Goal: Task Accomplishment & Management: Use online tool/utility

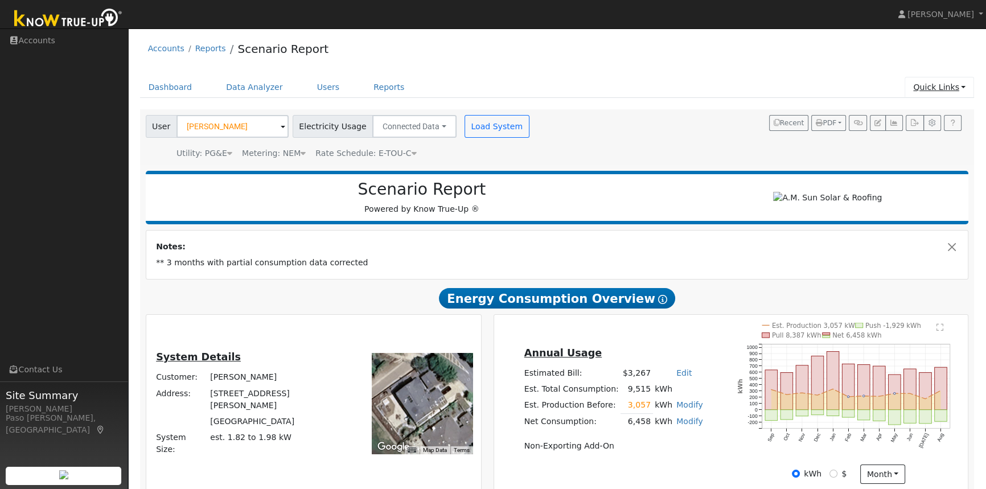
click at [945, 89] on link "Quick Links" at bounding box center [939, 87] width 69 height 21
click at [877, 112] on icon at bounding box center [872, 112] width 10 height 8
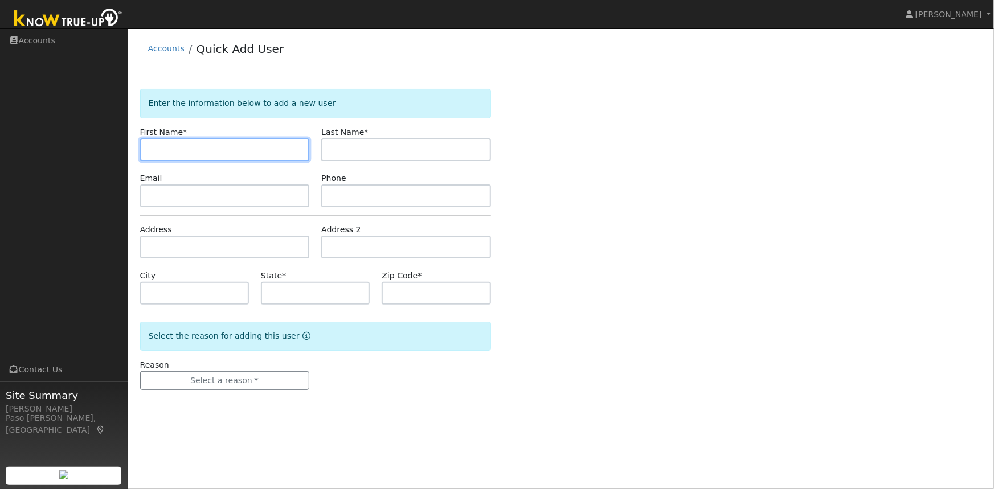
click at [255, 152] on input "text" at bounding box center [225, 149] width 170 height 23
paste input "[PERSON_NAME]"
drag, startPoint x: 176, startPoint y: 148, endPoint x: 199, endPoint y: 148, distance: 23.3
click at [199, 148] on input "[PERSON_NAME]" at bounding box center [225, 149] width 170 height 23
type input "Robert"
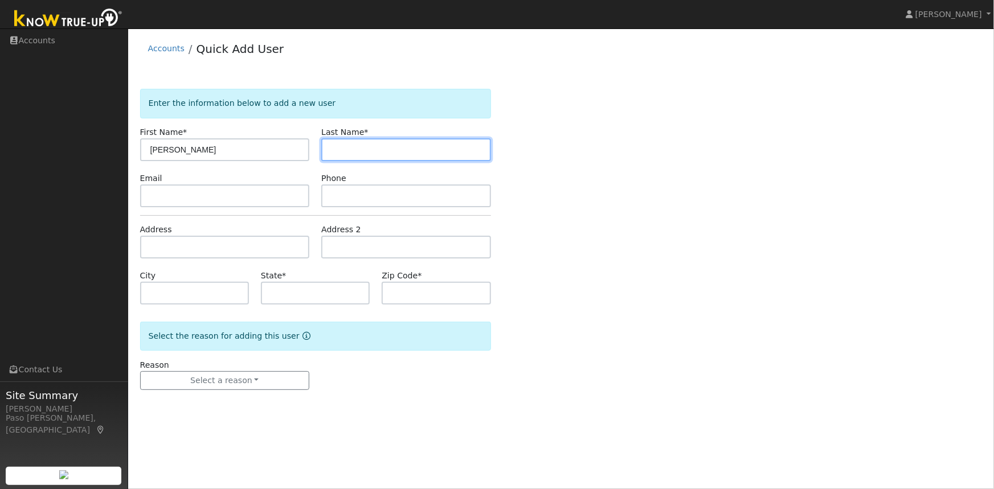
click at [364, 150] on input "text" at bounding box center [406, 149] width 170 height 23
paste input "Larsen"
type input "Larsen"
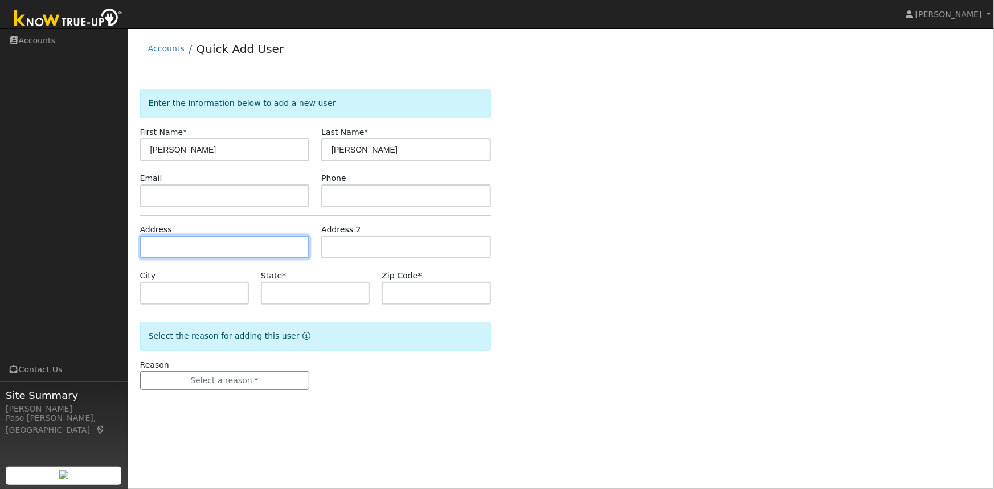
click at [167, 247] on input "text" at bounding box center [225, 247] width 170 height 23
paste input "1456 Genoa Way, Santa Maria, California 93455"
type input "1456 Genoa Way"
type input "Santa Maria"
type input "CA"
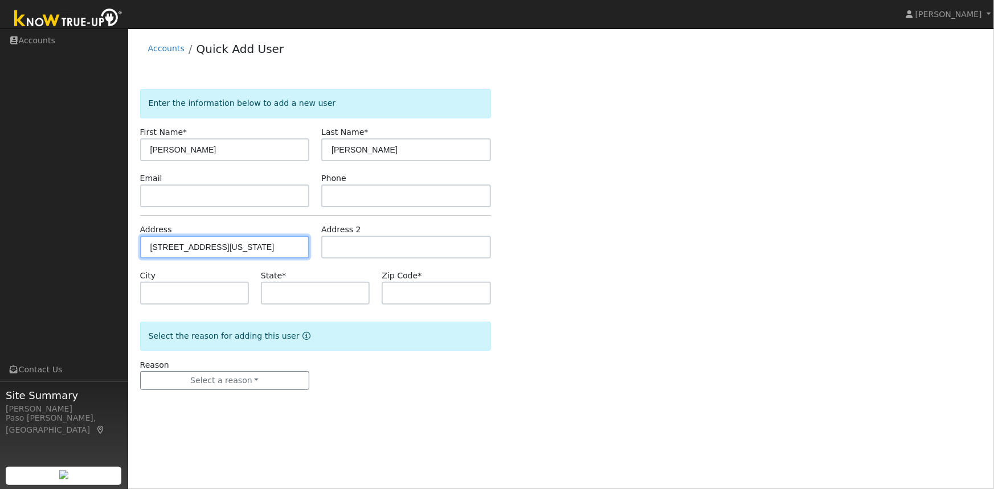
type input "93455"
click at [221, 245] on input "1456 Genoa Way" at bounding box center [225, 247] width 170 height 23
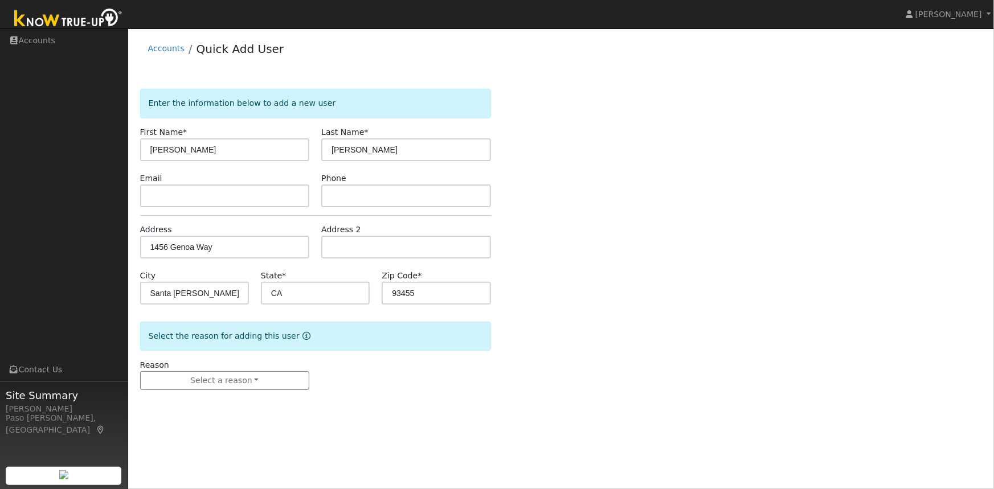
click at [621, 250] on div "Enter the information below to add a new user First Name * Robert Last Name * L…" at bounding box center [561, 251] width 842 height 324
click at [212, 383] on button "Select a reason" at bounding box center [225, 380] width 170 height 19
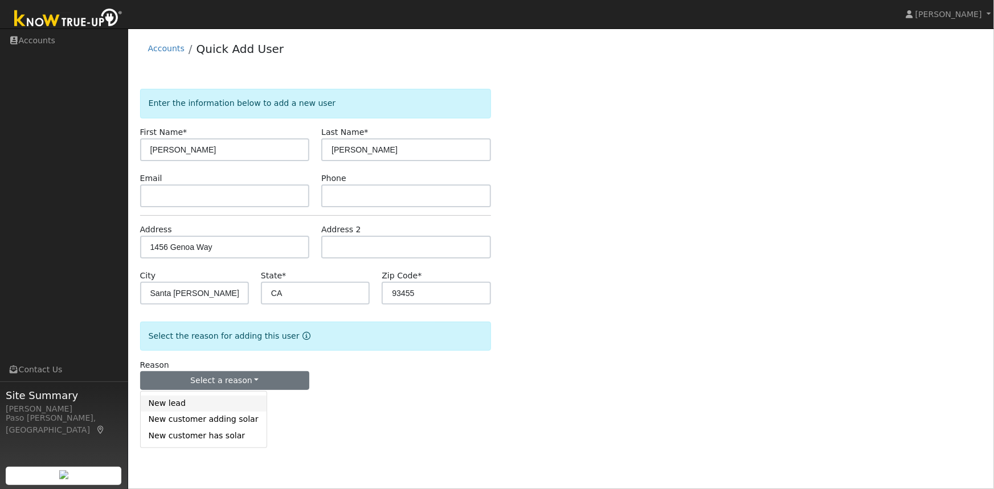
click at [178, 404] on link "New lead" at bounding box center [204, 404] width 126 height 16
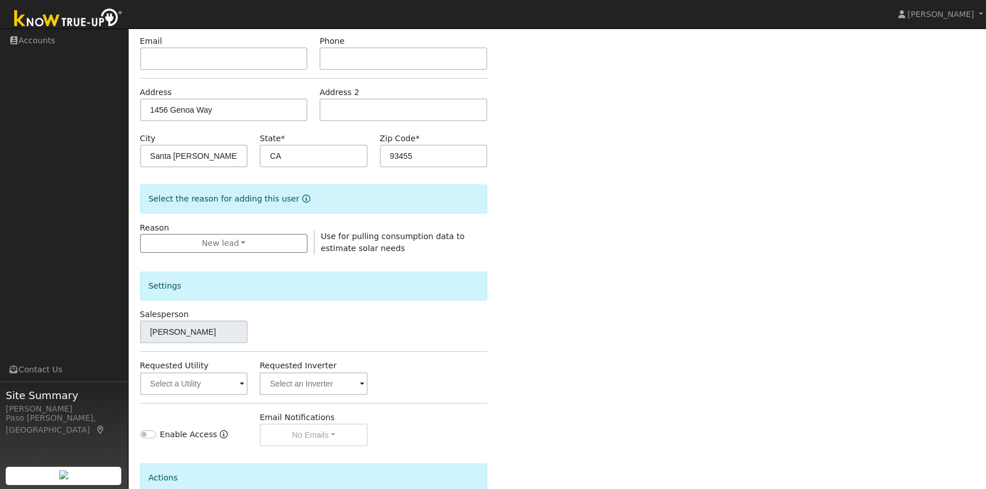
scroll to position [247, 0]
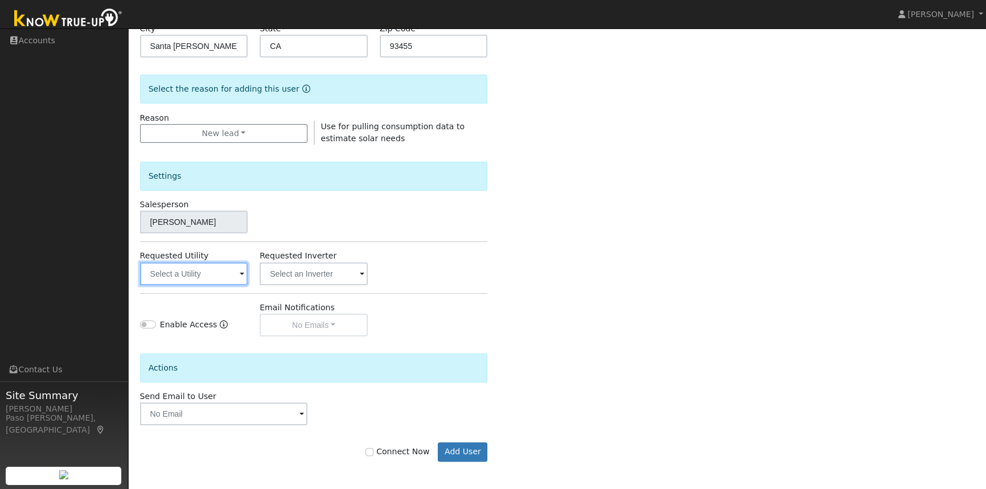
click at [207, 270] on input "text" at bounding box center [194, 274] width 108 height 23
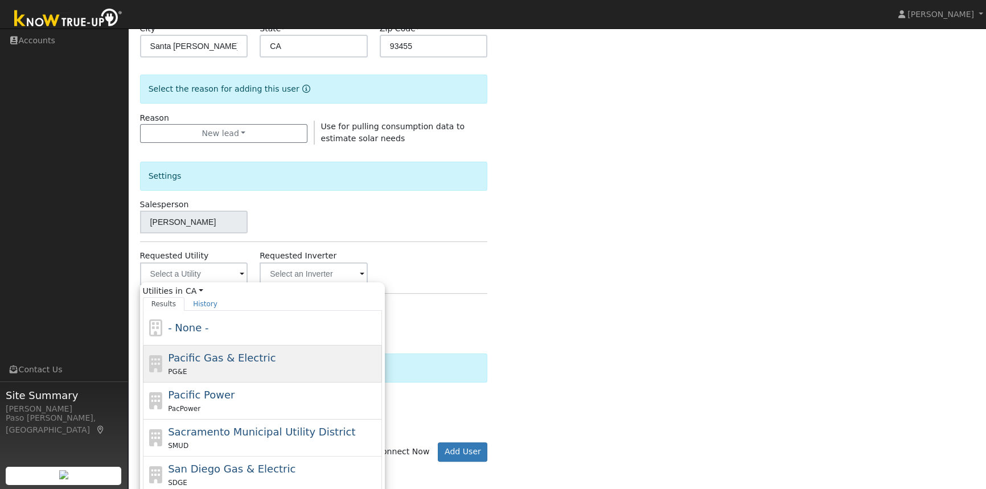
click at [191, 366] on div "PG&E" at bounding box center [273, 372] width 211 height 12
type input "Pacific Gas & Electric"
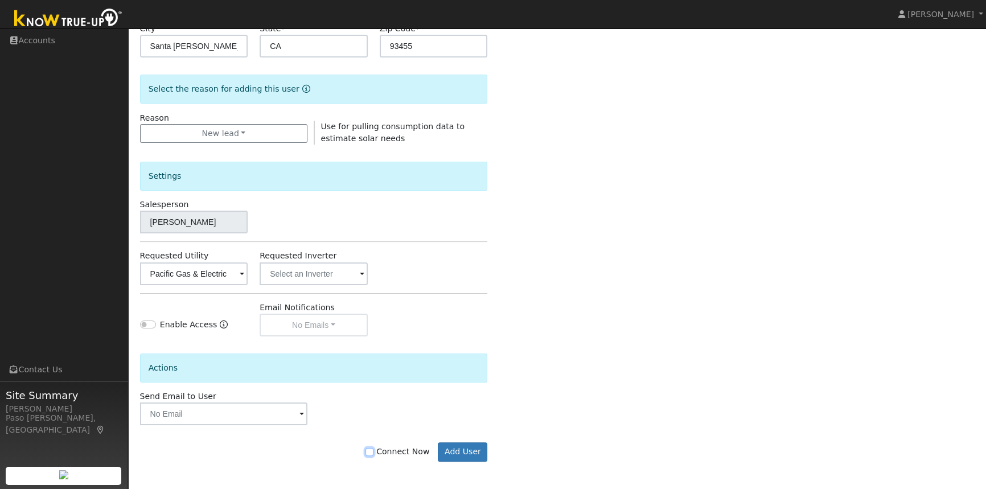
click at [374, 453] on input "Connect Now" at bounding box center [370, 452] width 8 height 8
checkbox input "true"
click at [460, 453] on button "Add User" at bounding box center [463, 451] width 50 height 19
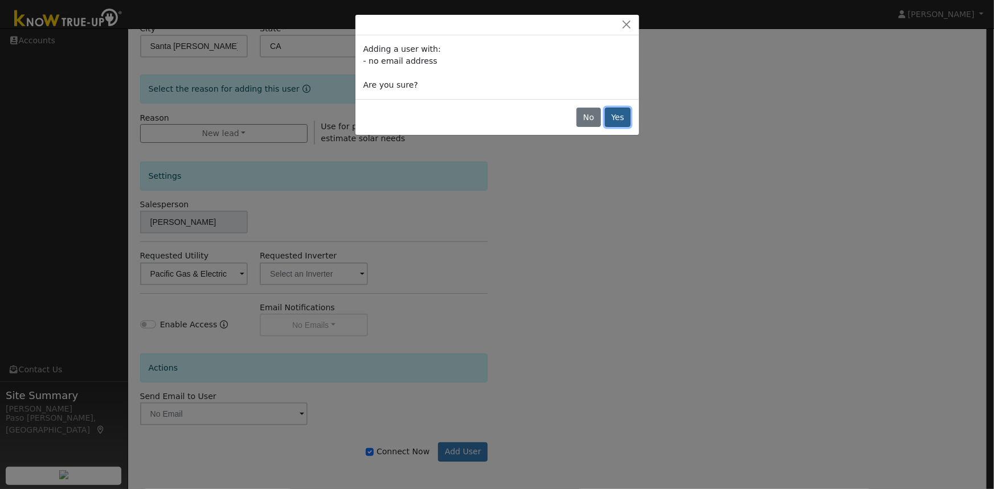
click at [613, 117] on button "Yes" at bounding box center [618, 117] width 26 height 19
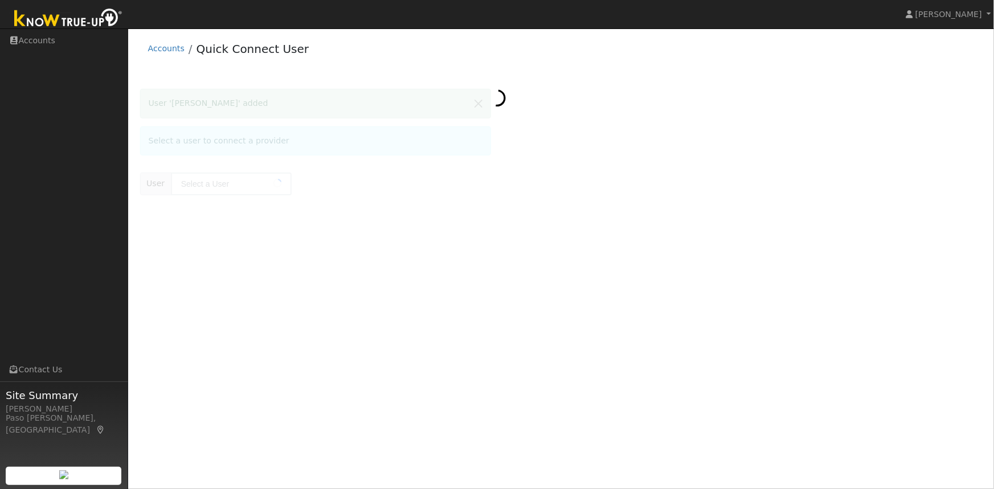
type input "[PERSON_NAME]"
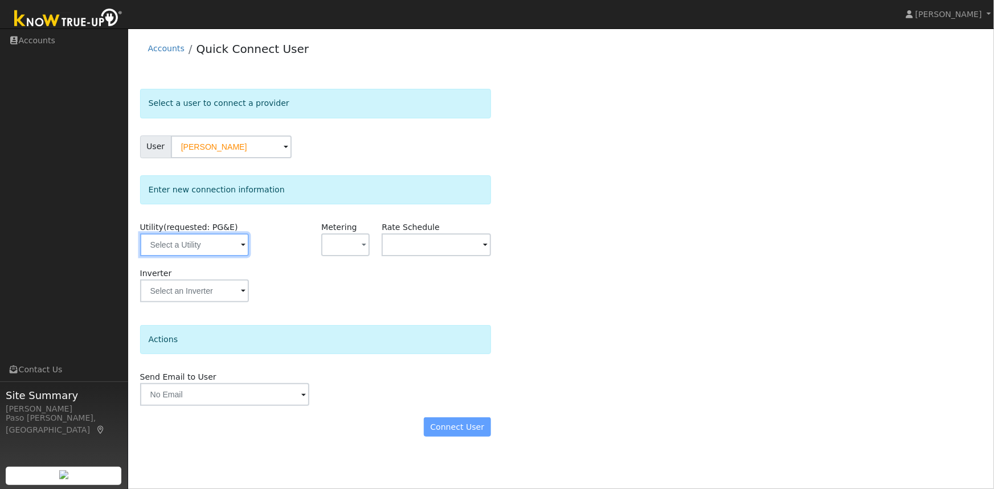
click at [187, 245] on input "text" at bounding box center [194, 244] width 109 height 23
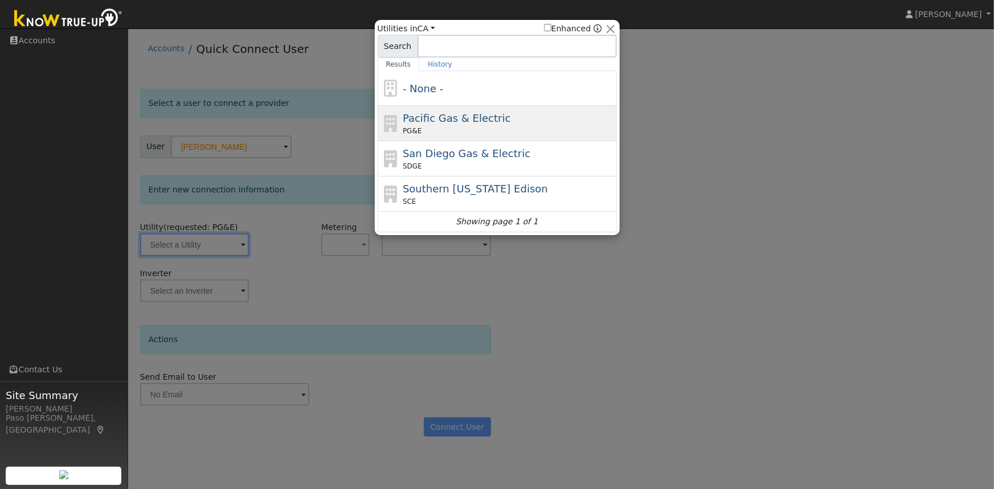
click at [436, 121] on span "Pacific Gas & Electric" at bounding box center [457, 118] width 108 height 12
type input "PG&E"
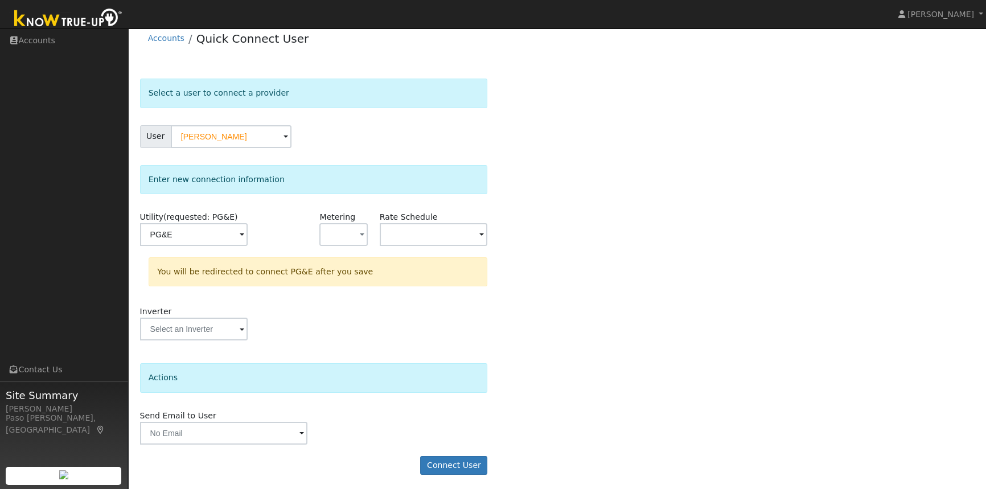
scroll to position [13, 0]
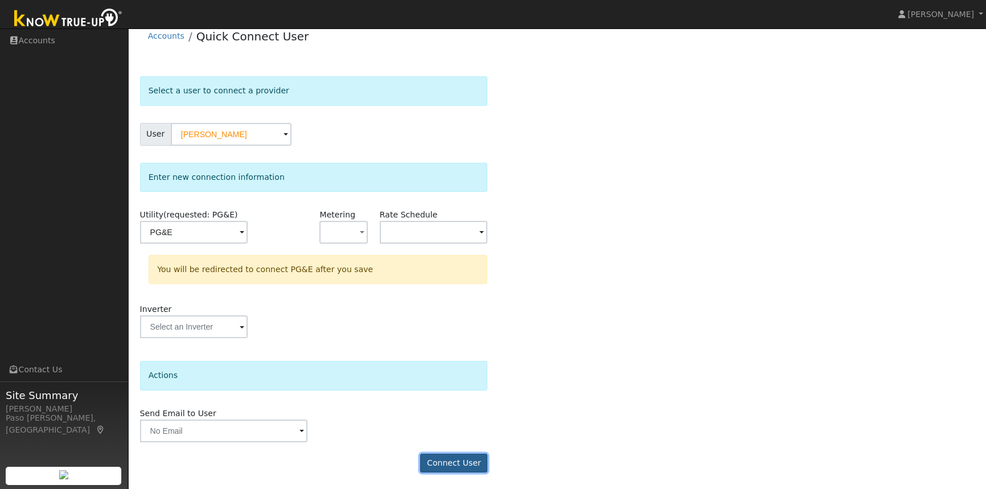
click at [446, 459] on button "Connect User" at bounding box center [453, 463] width 67 height 19
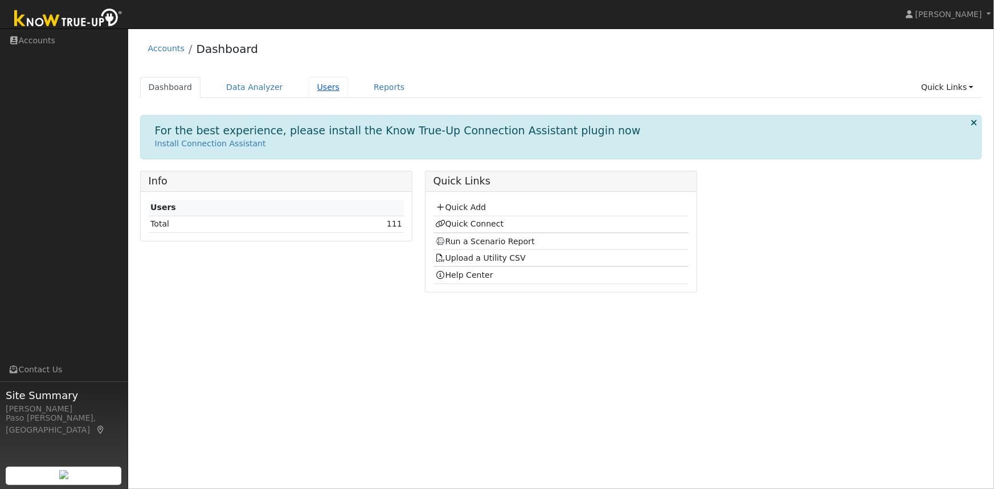
click at [309, 84] on link "Users" at bounding box center [329, 87] width 40 height 21
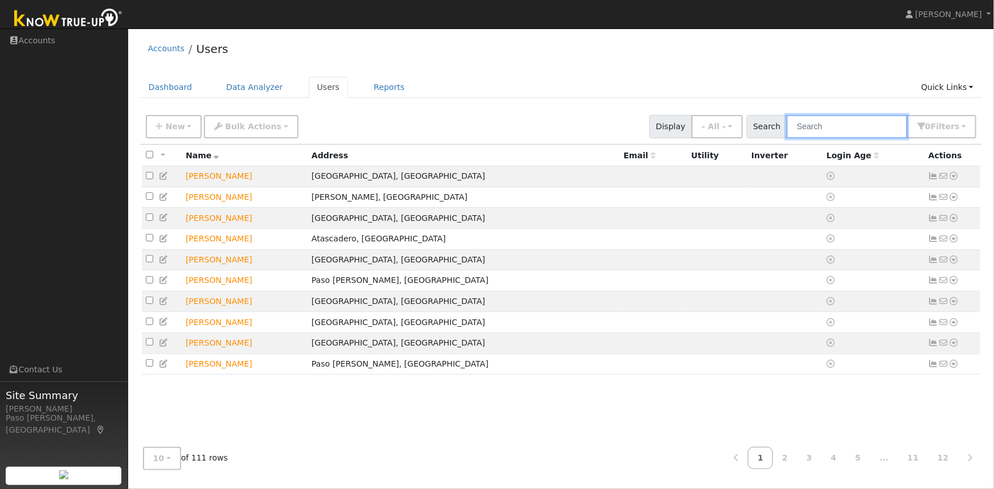
click at [842, 137] on input "text" at bounding box center [846, 126] width 121 height 23
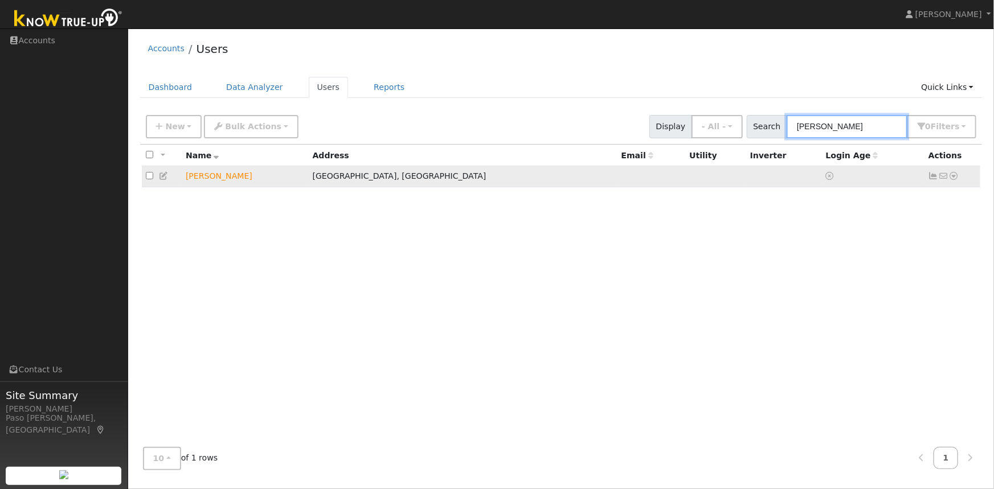
type input "larsen"
click at [950, 176] on icon at bounding box center [954, 176] width 10 height 8
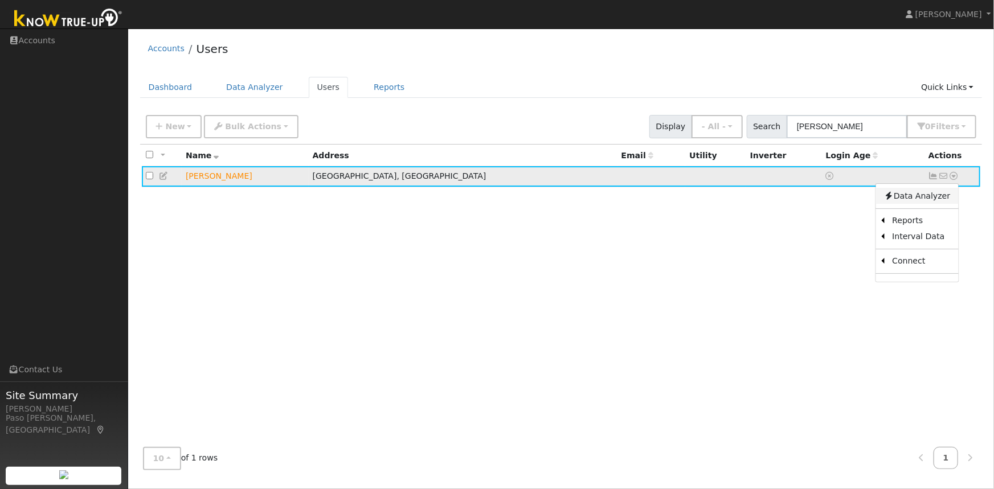
click at [923, 195] on link "Data Analyzer" at bounding box center [916, 196] width 83 height 16
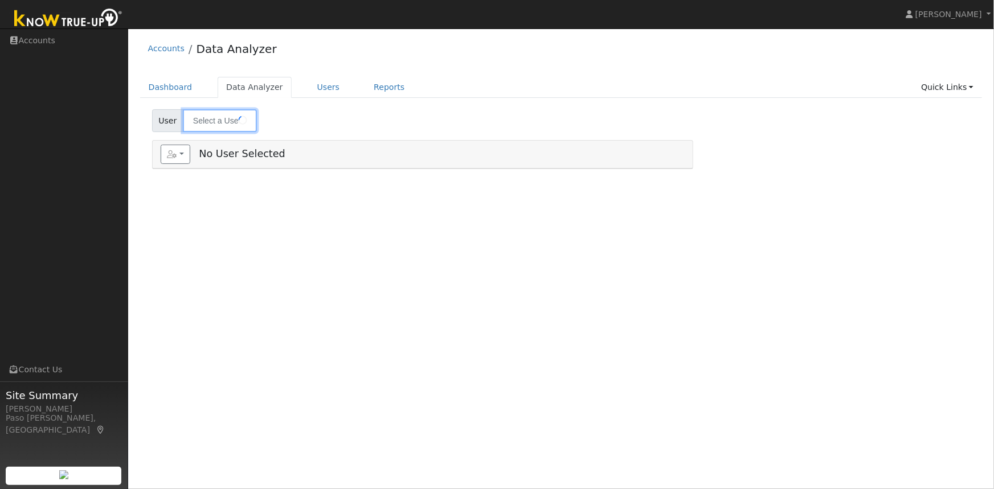
type input "[PERSON_NAME]"
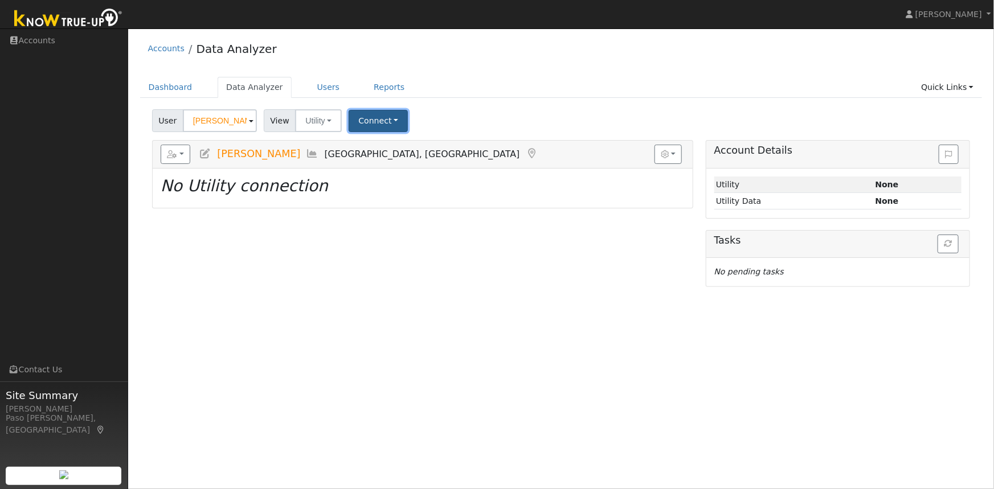
click at [378, 123] on button "Connect" at bounding box center [378, 121] width 59 height 22
click at [375, 170] on link "Quick Connect" at bounding box center [394, 170] width 89 height 16
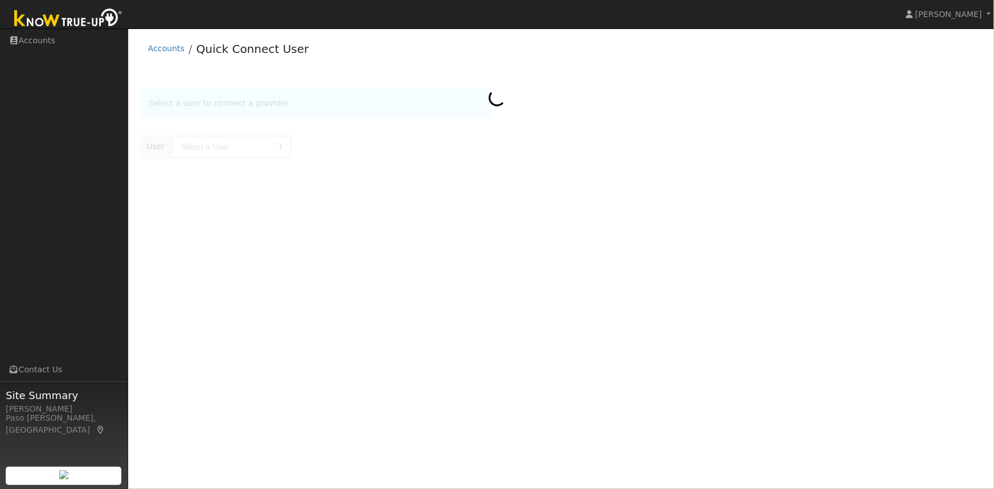
type input "[PERSON_NAME]"
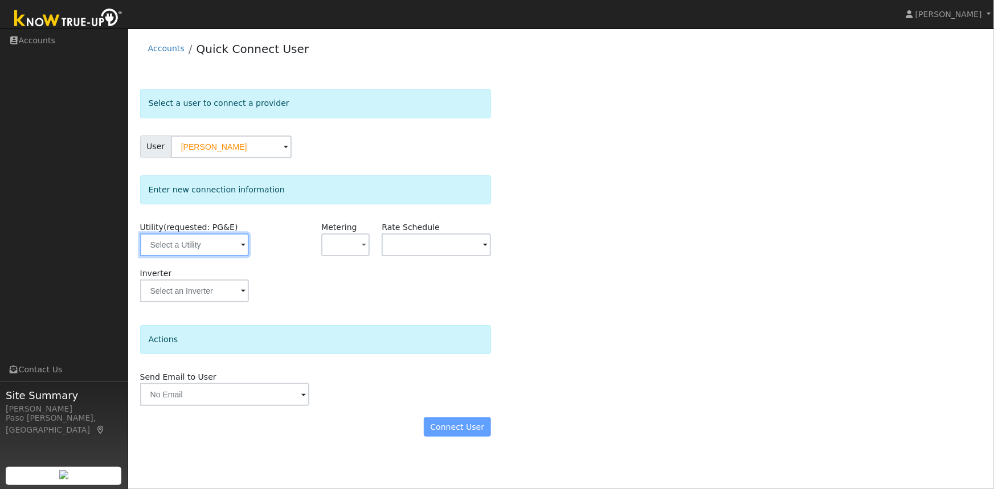
click at [220, 242] on input "text" at bounding box center [194, 244] width 109 height 23
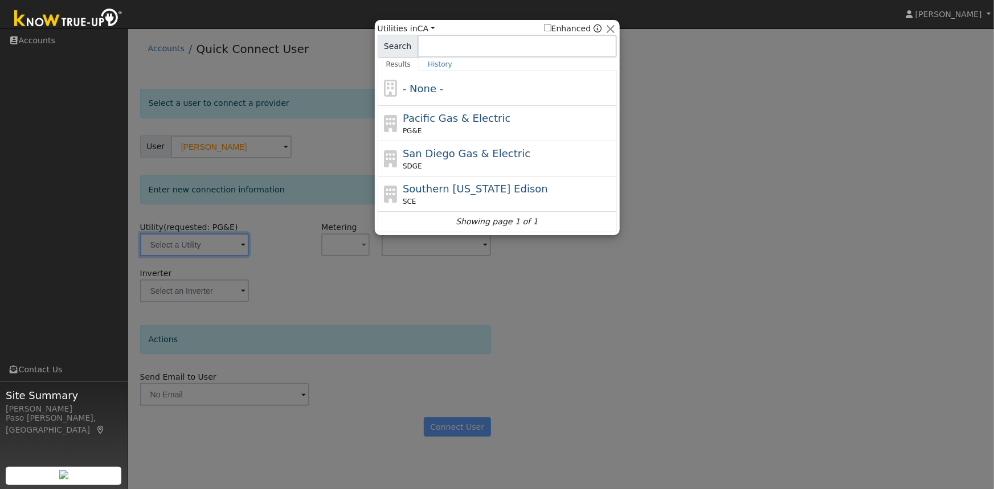
click at [436, 120] on span "Pacific Gas & Electric" at bounding box center [457, 118] width 108 height 12
type input "PG&E"
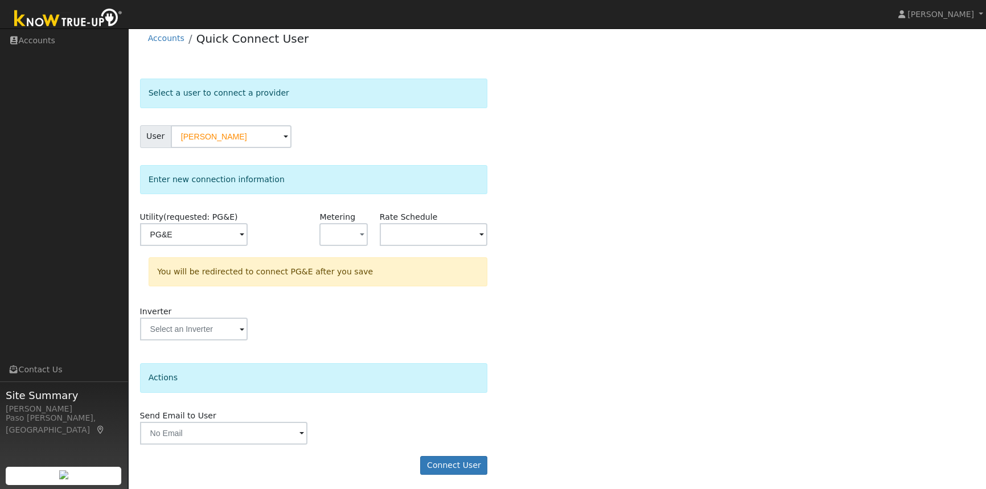
scroll to position [13, 0]
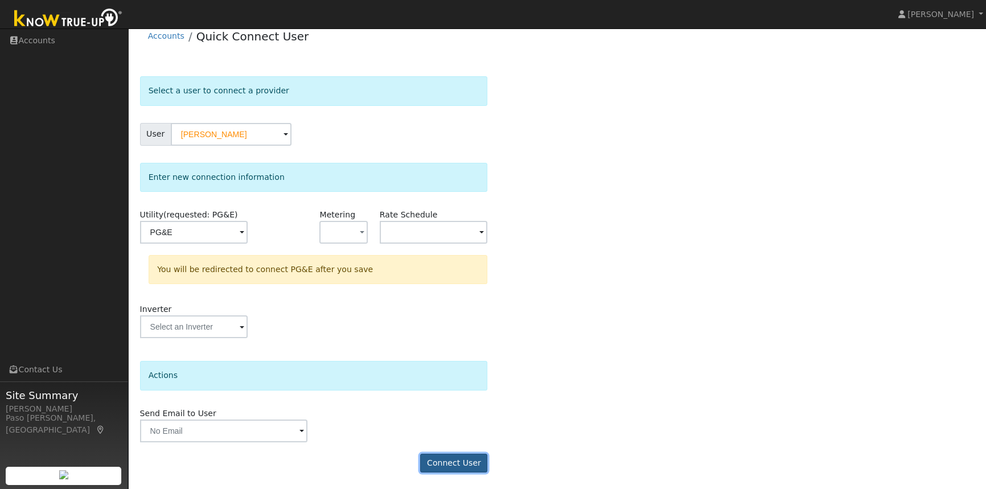
click at [457, 463] on button "Connect User" at bounding box center [453, 463] width 67 height 19
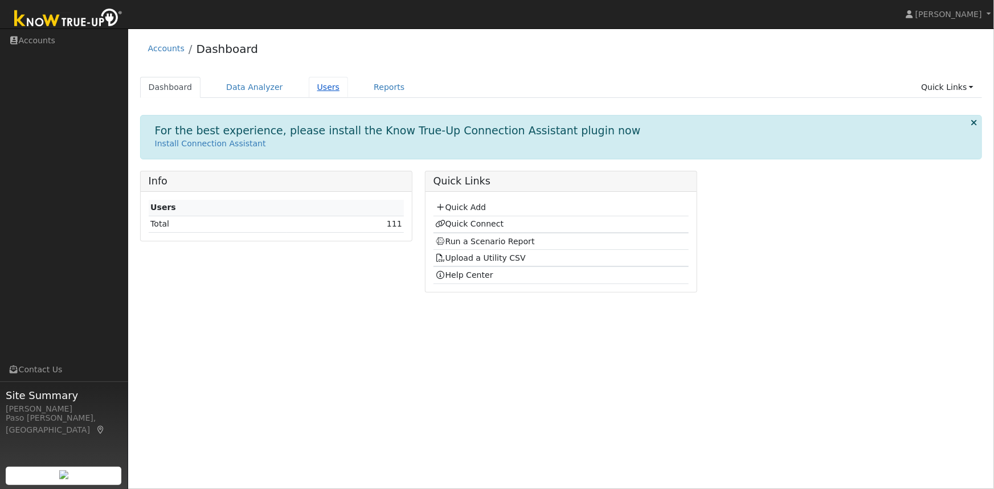
click at [309, 93] on link "Users" at bounding box center [329, 87] width 40 height 21
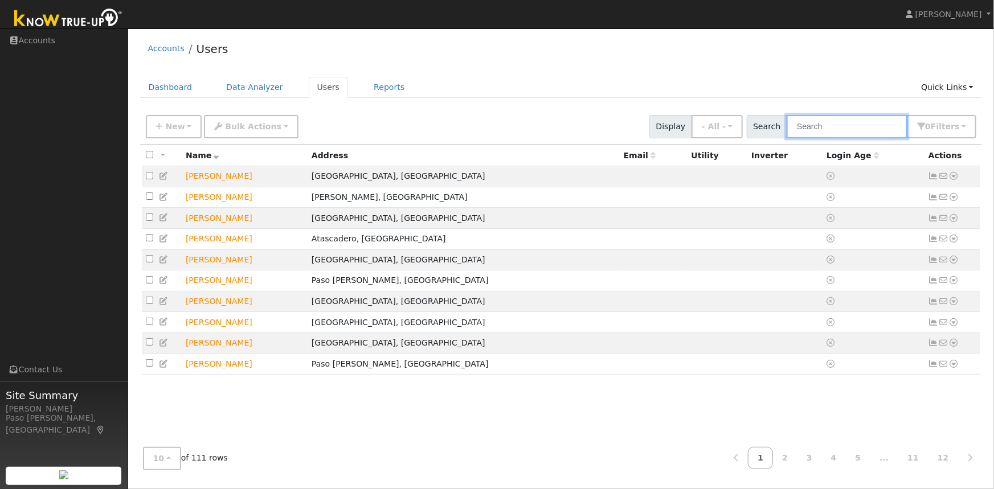
click at [849, 128] on input "text" at bounding box center [846, 126] width 121 height 23
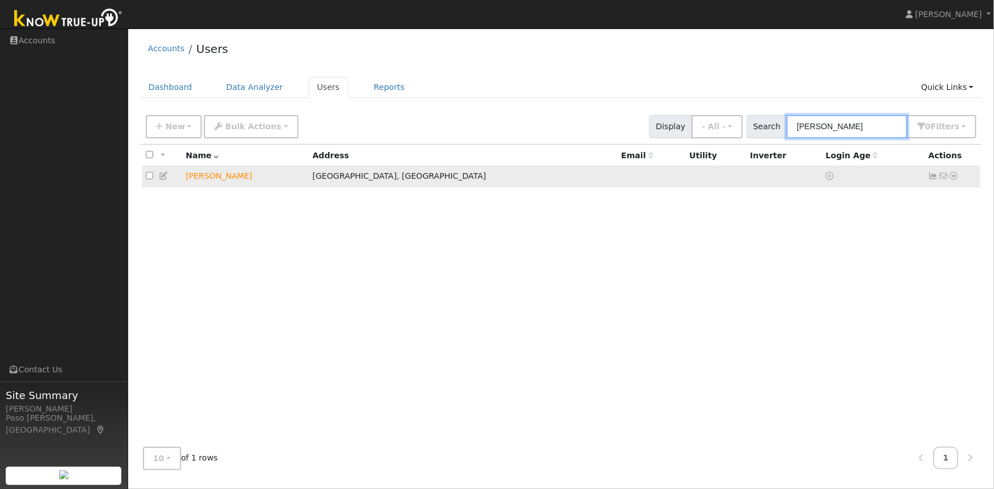
type input "larsen"
click at [952, 177] on icon at bounding box center [954, 176] width 10 height 8
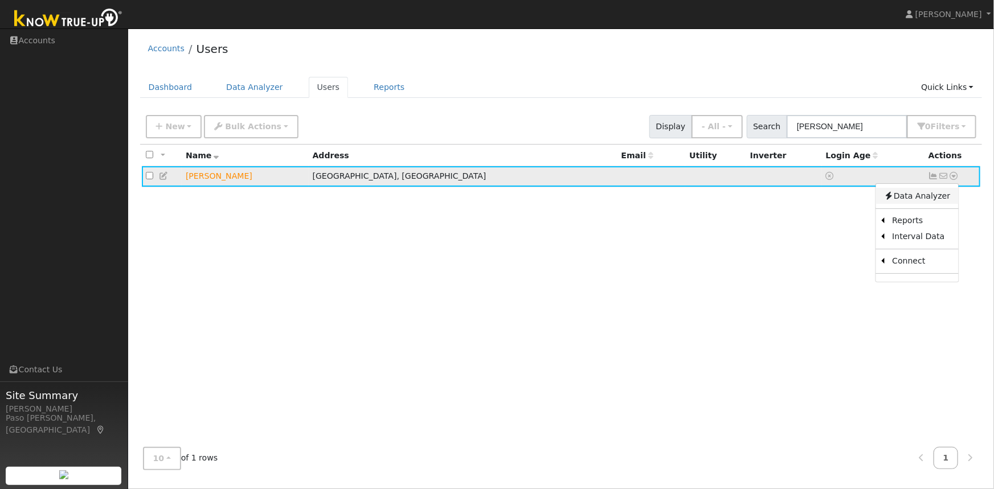
click at [934, 196] on link "Data Analyzer" at bounding box center [916, 196] width 83 height 16
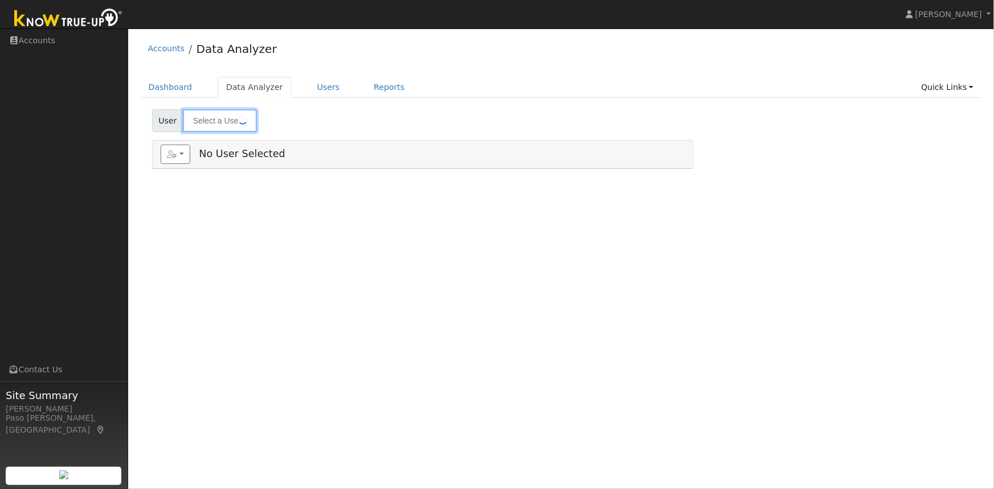
type input "[PERSON_NAME]"
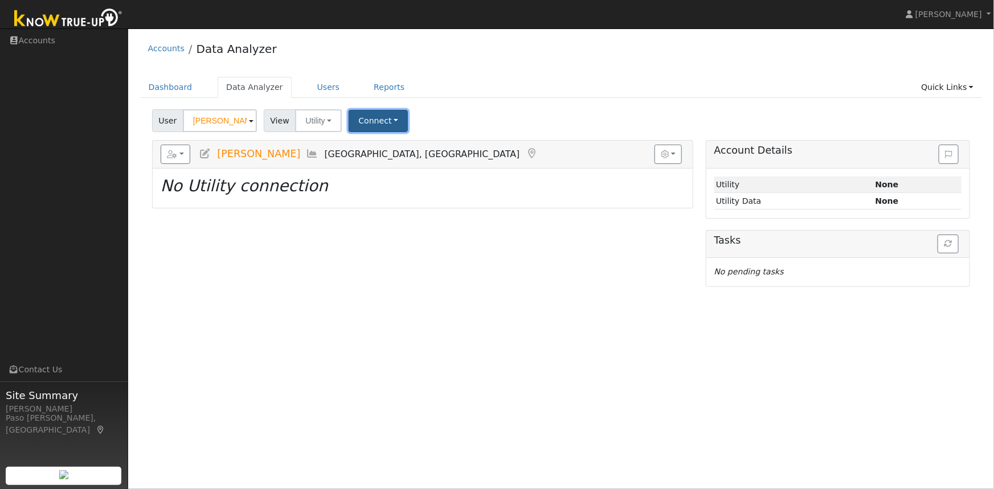
click at [378, 121] on button "Connect" at bounding box center [378, 121] width 59 height 22
click at [376, 170] on link "Quick Connect" at bounding box center [394, 170] width 89 height 16
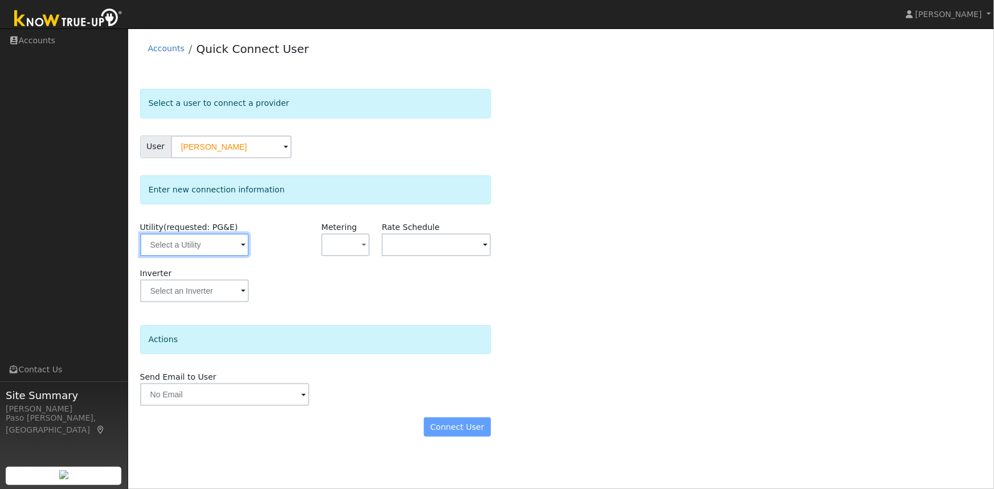
click at [214, 245] on input "text" at bounding box center [194, 244] width 109 height 23
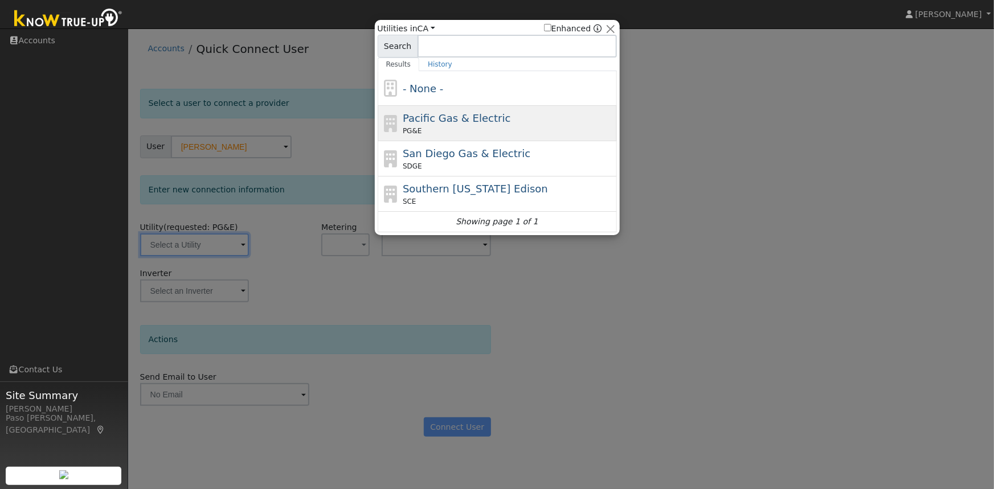
click at [436, 128] on div "PG&E" at bounding box center [508, 131] width 211 height 10
type input "PG&E"
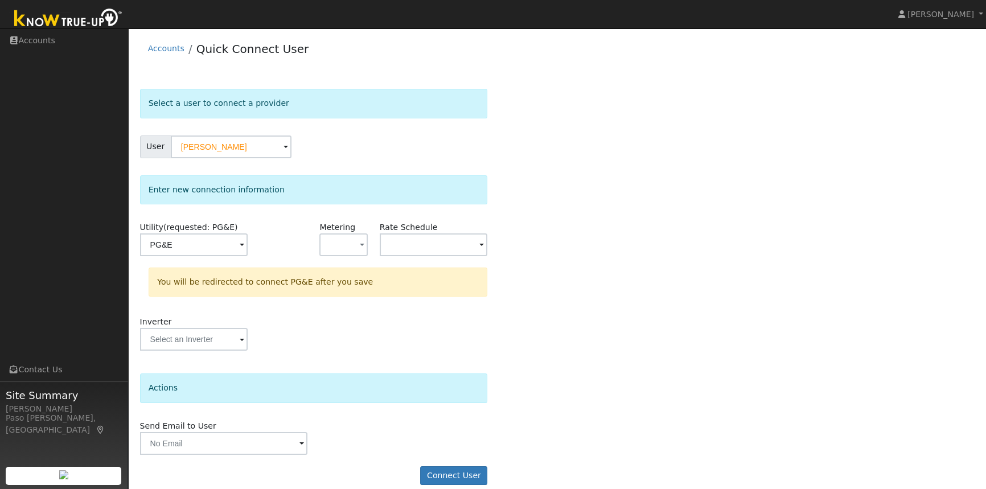
click at [568, 201] on div "Select a user to connect a provider User [PERSON_NAME] Account Default Account …" at bounding box center [557, 293] width 835 height 408
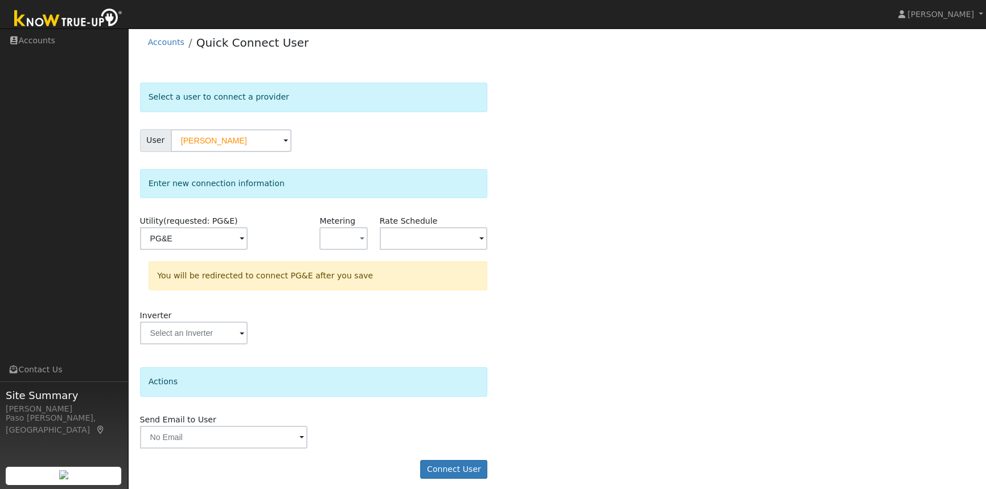
scroll to position [13, 0]
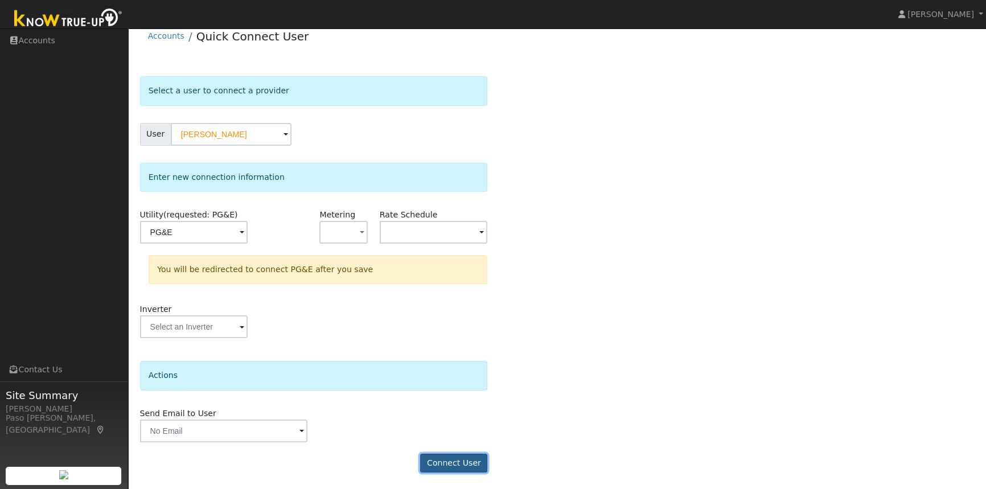
click at [461, 461] on button "Connect User" at bounding box center [453, 463] width 67 height 19
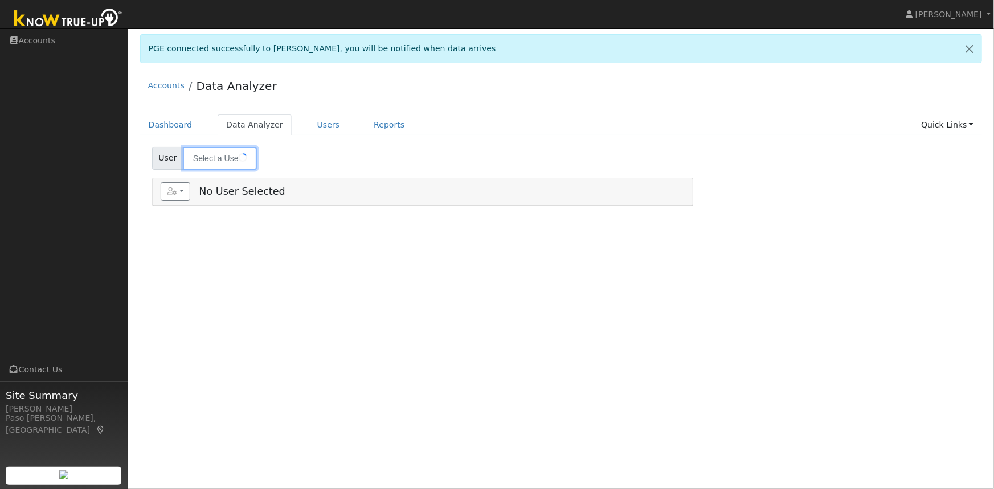
type input "[PERSON_NAME]"
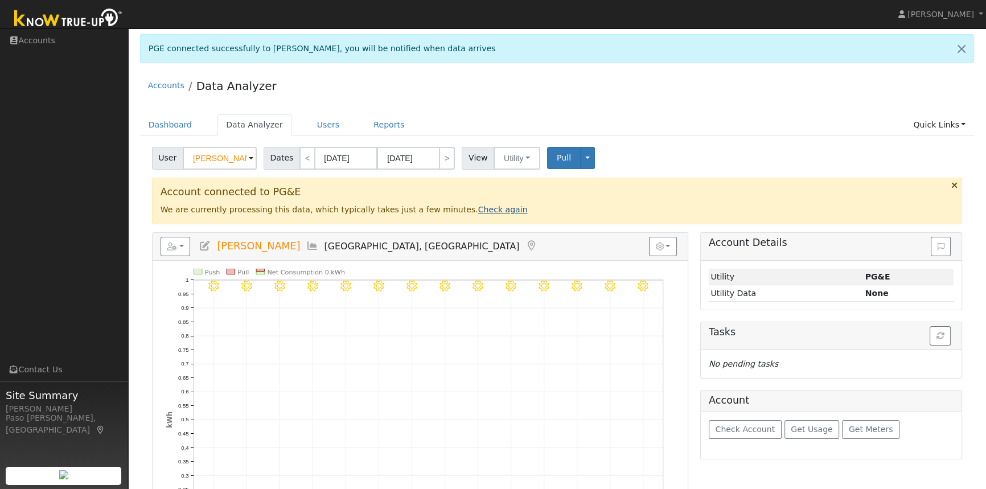
click at [478, 208] on link "Check again" at bounding box center [503, 209] width 50 height 9
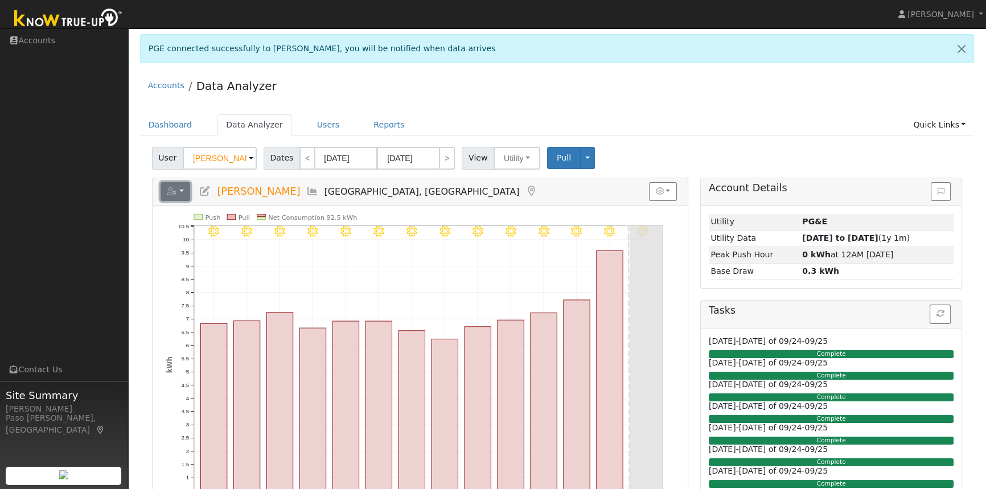
click at [184, 191] on button "button" at bounding box center [176, 191] width 30 height 19
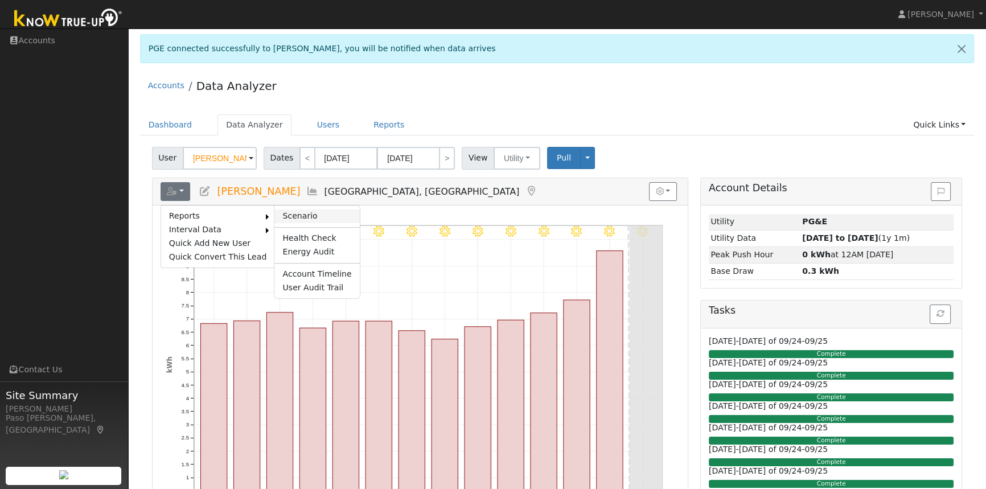
click at [281, 211] on link "Scenario" at bounding box center [316, 217] width 85 height 14
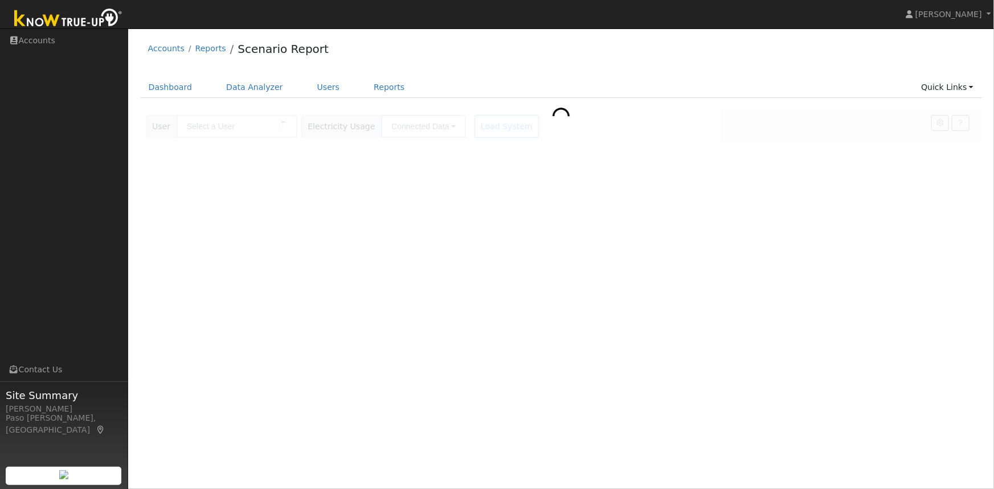
type input "[PERSON_NAME]"
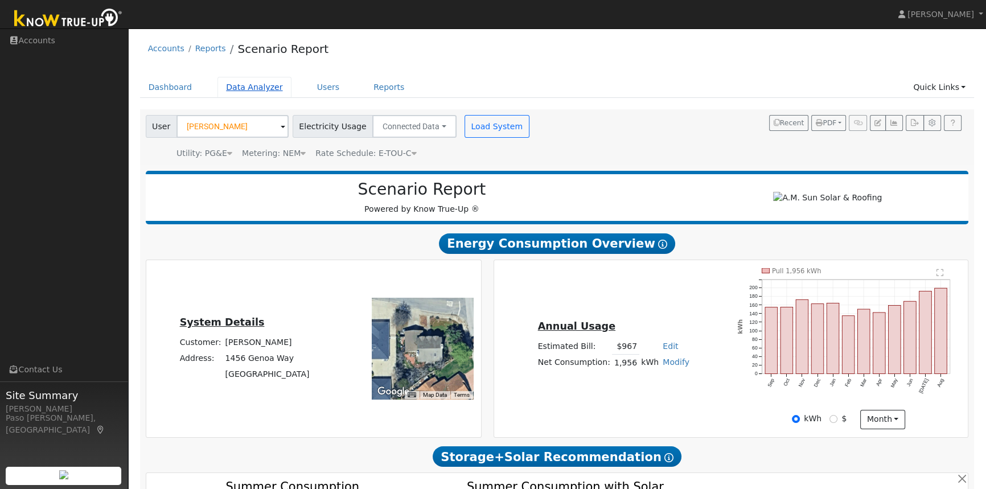
click at [243, 87] on link "Data Analyzer" at bounding box center [255, 87] width 74 height 21
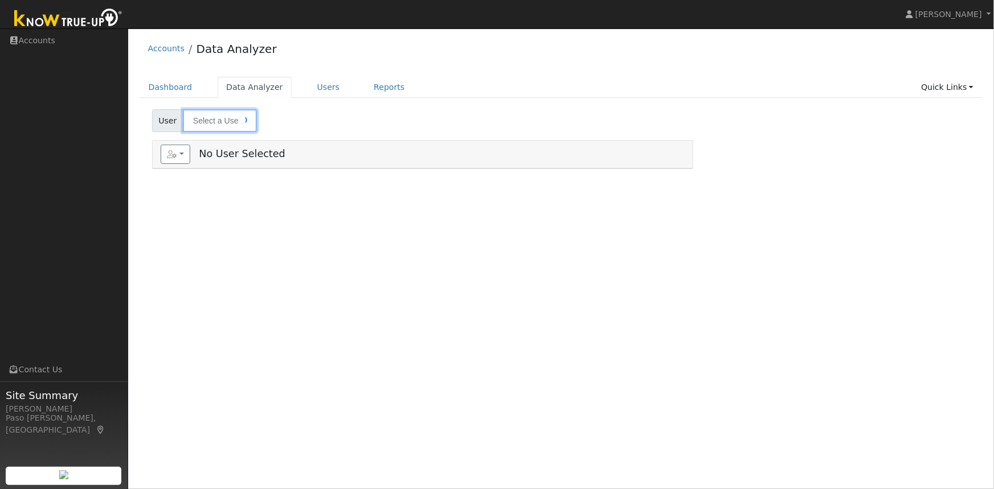
type input "[PERSON_NAME]"
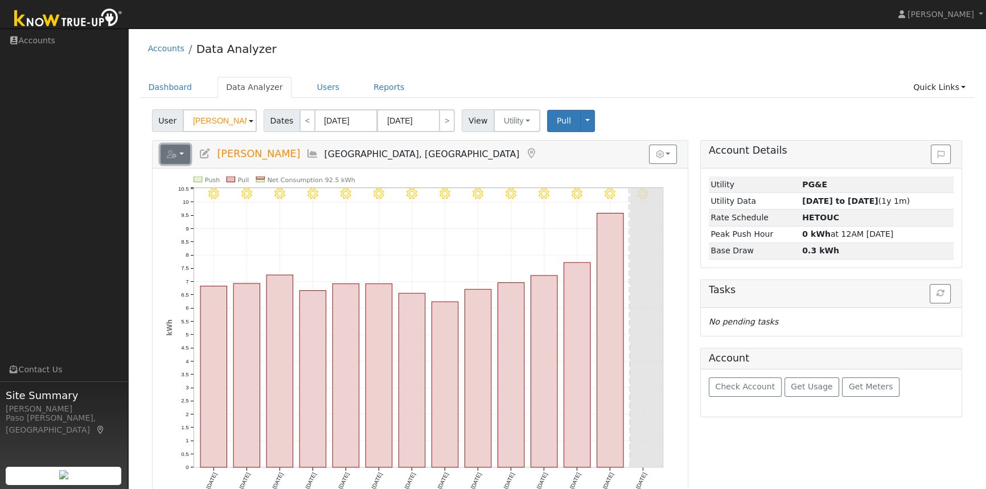
click at [177, 153] on button "button" at bounding box center [176, 154] width 30 height 19
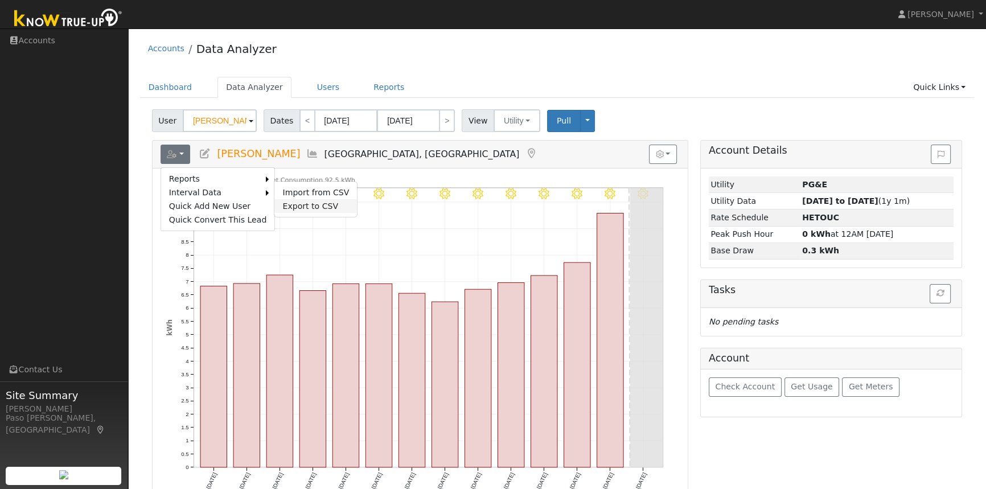
click at [304, 203] on link "Export to CSV" at bounding box center [315, 206] width 83 height 14
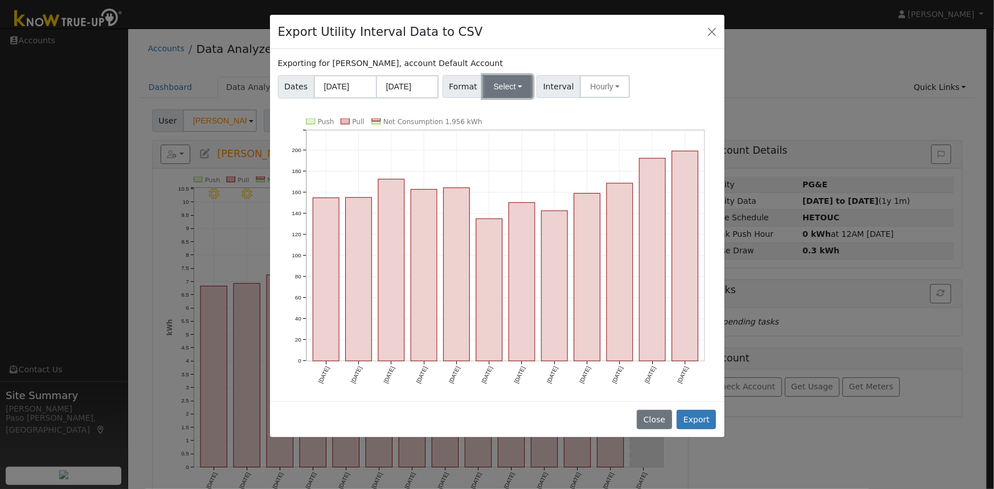
click at [507, 89] on button "Select" at bounding box center [508, 86] width 50 height 23
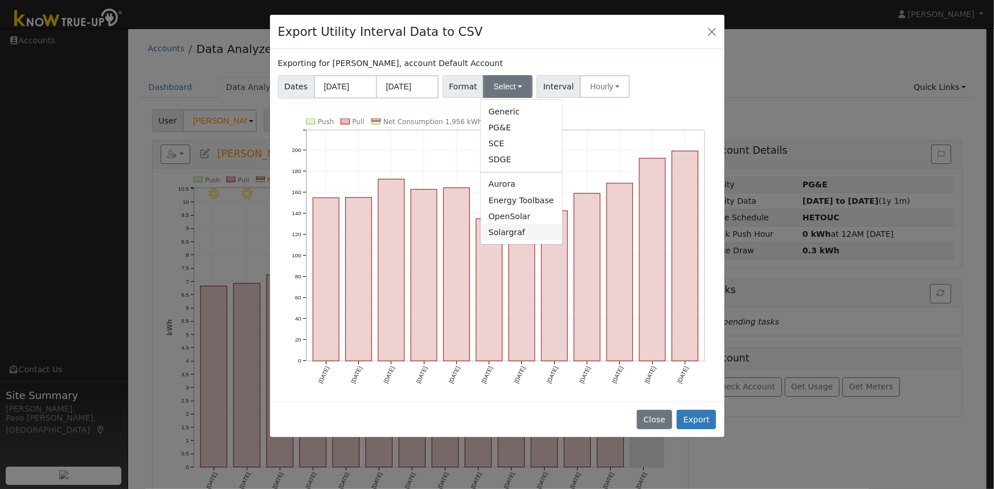
click at [503, 233] on link "Solargraf" at bounding box center [521, 232] width 81 height 16
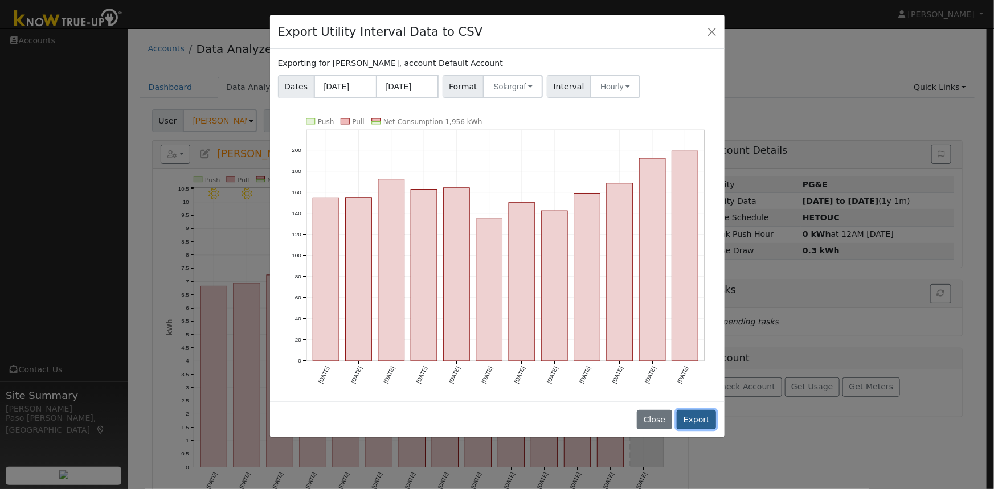
click at [693, 414] on button "Export" at bounding box center [696, 419] width 39 height 19
